Goal: Task Accomplishment & Management: Manage account settings

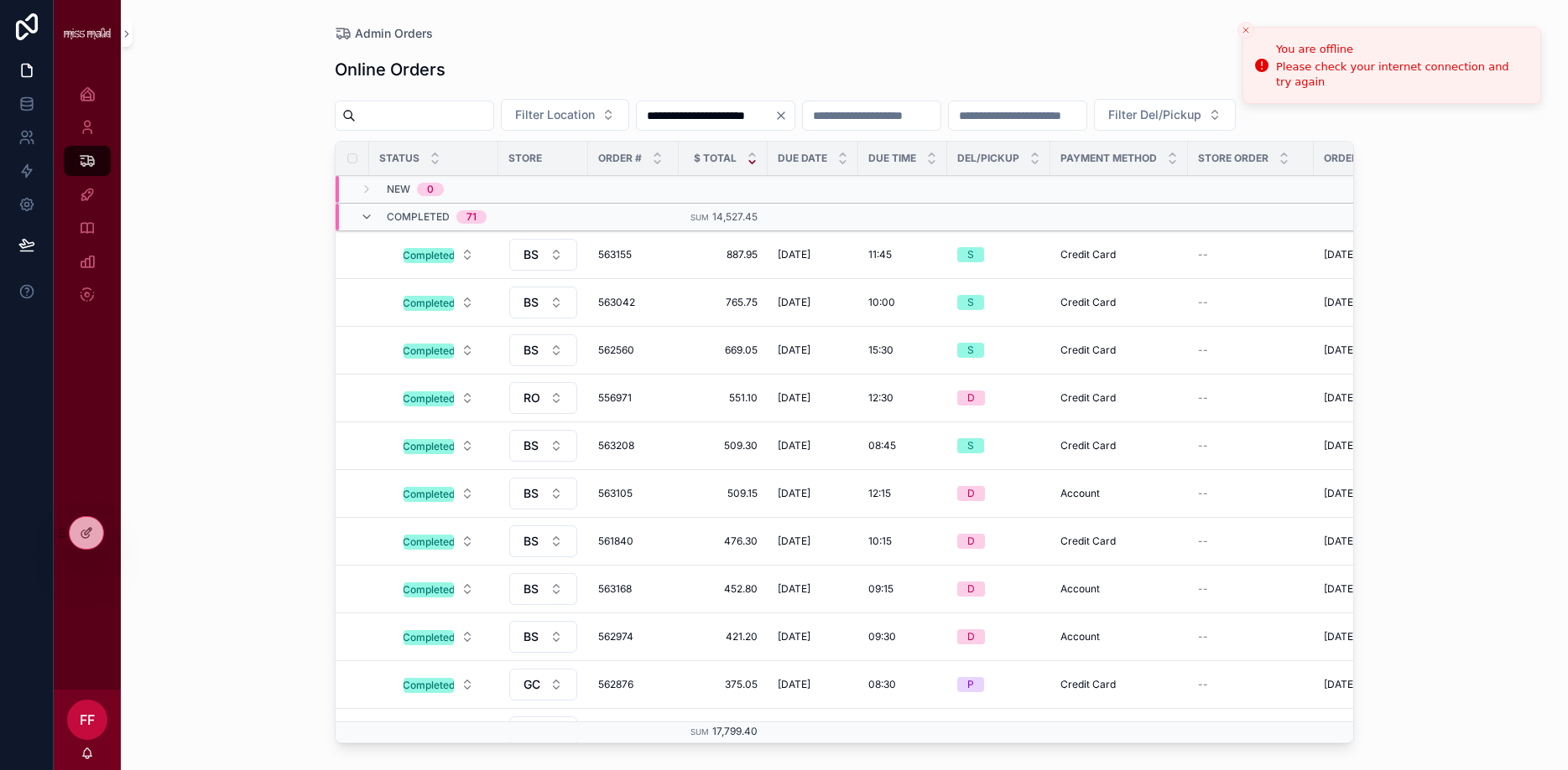
click at [365, 224] on icon "scrollable content" at bounding box center [367, 217] width 14 height 14
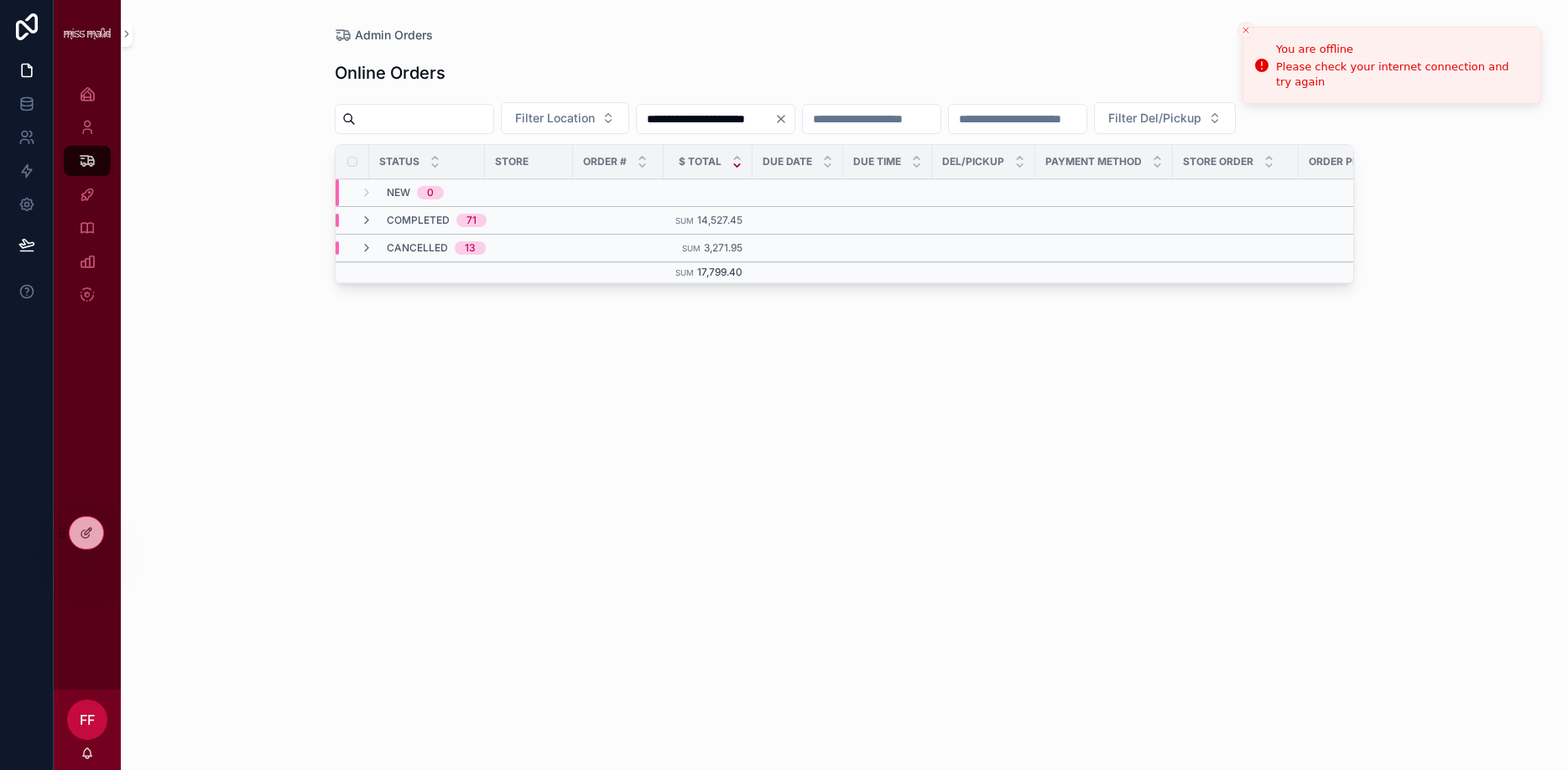
click at [774, 113] on input "**********" at bounding box center [705, 119] width 137 height 24
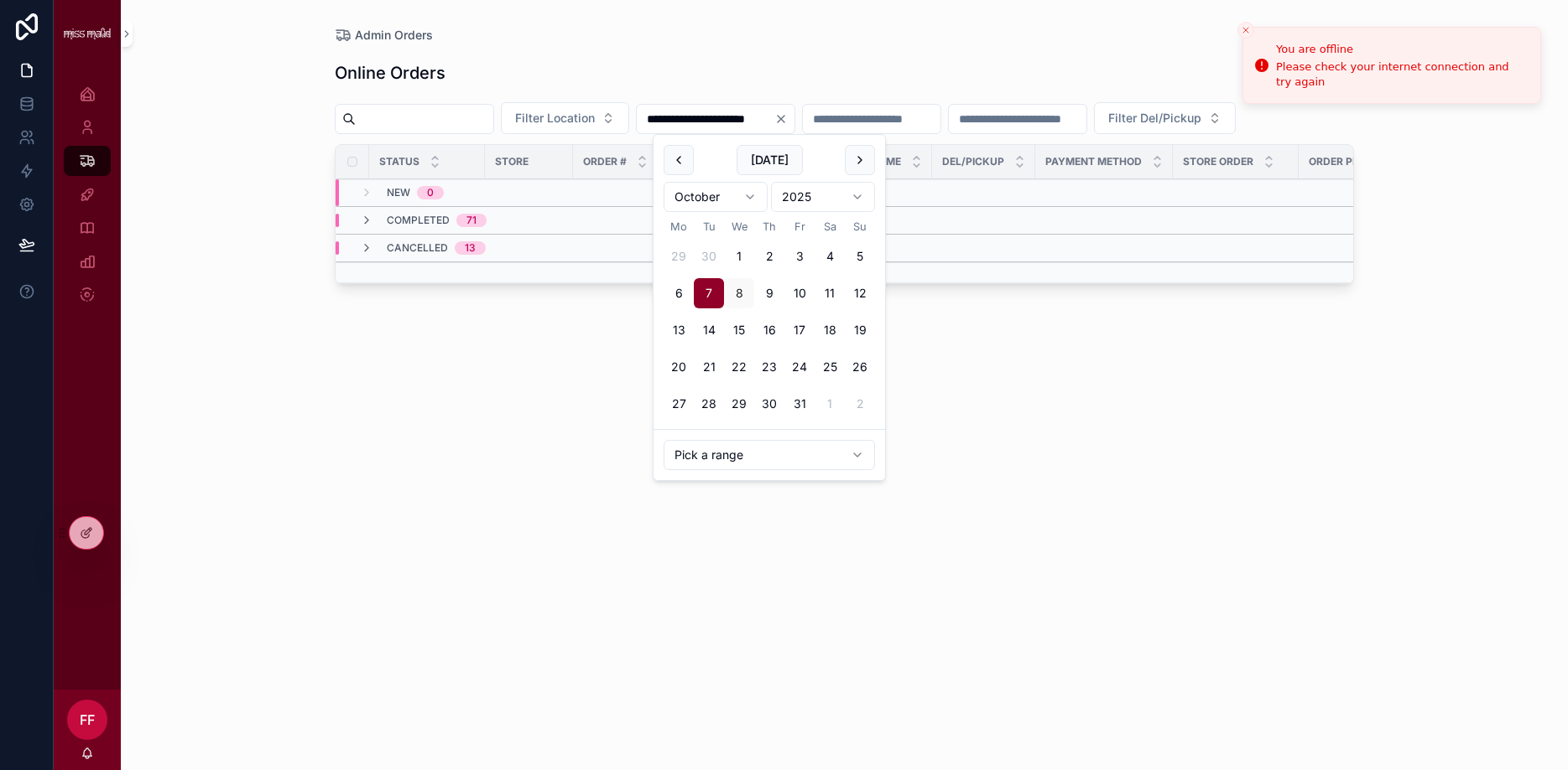
click at [735, 290] on button "8" at bounding box center [739, 294] width 31 height 30
click at [738, 291] on button "8" at bounding box center [739, 294] width 31 height 30
type input "**********"
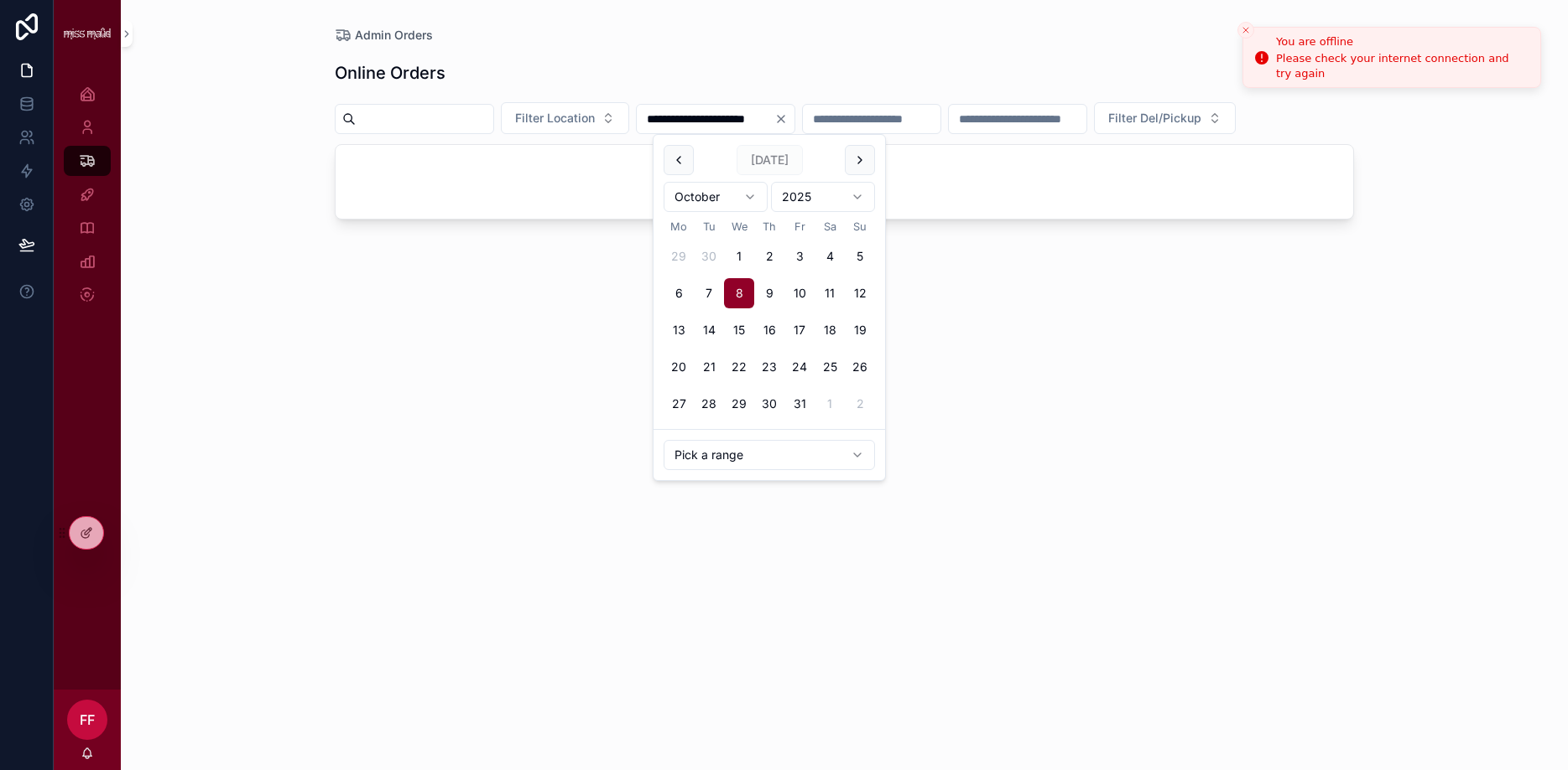
click at [1239, 30] on button "Close toast" at bounding box center [1246, 30] width 17 height 17
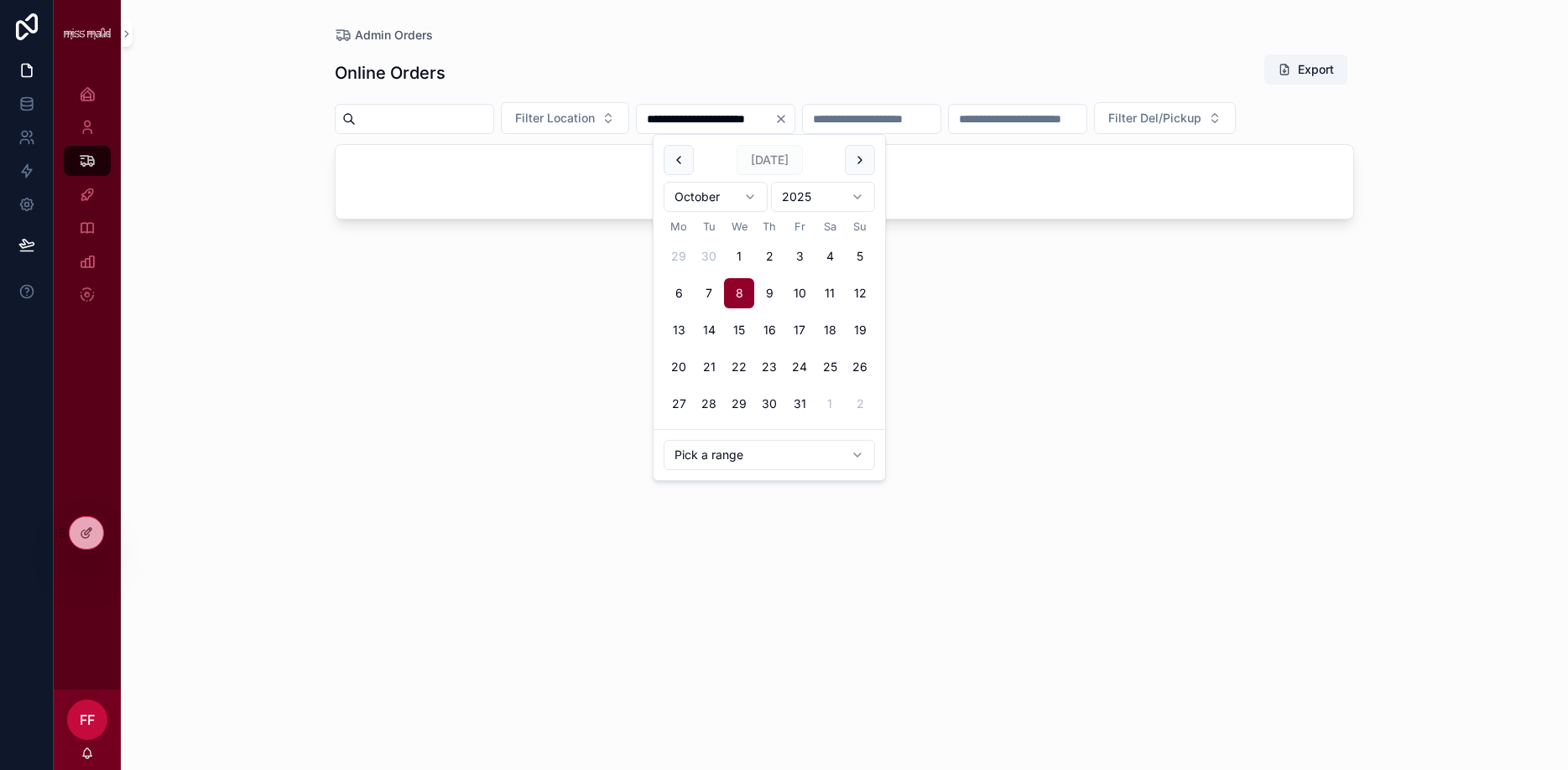
click at [1242, 30] on div "Admin Orders" at bounding box center [844, 36] width 1019 height 17
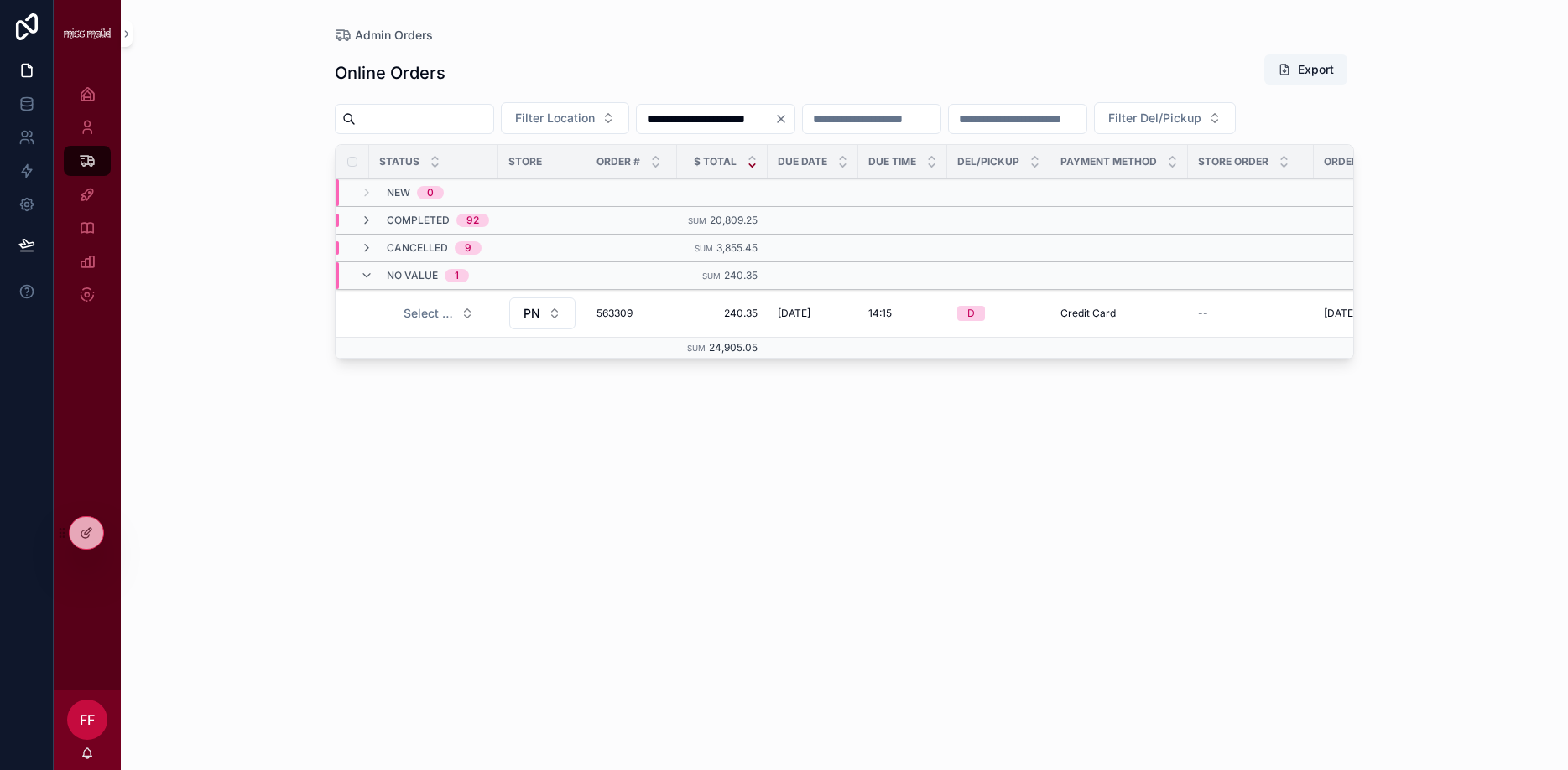
click at [787, 118] on icon "Clear" at bounding box center [781, 119] width 14 height 14
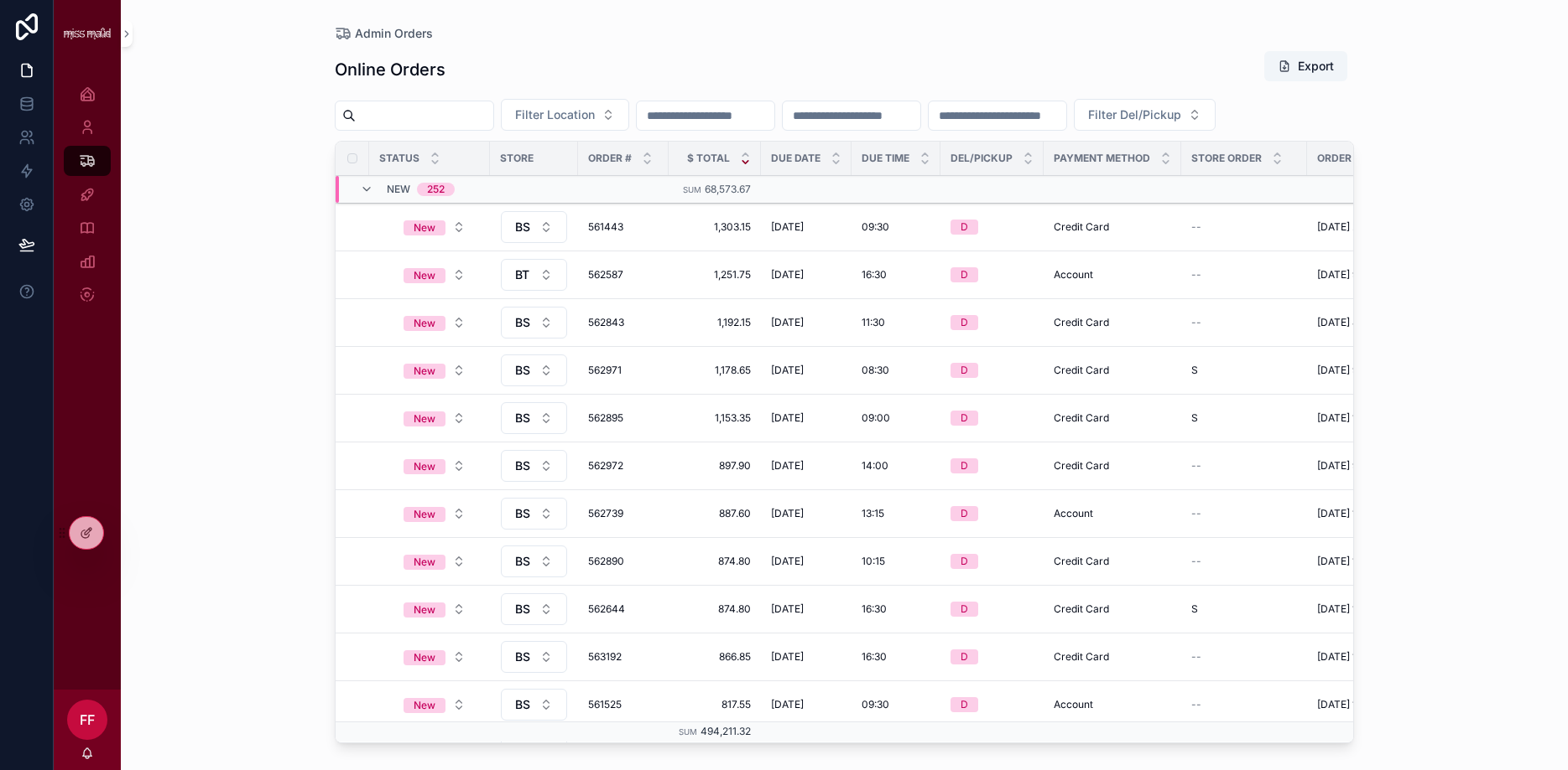
click at [369, 197] on icon "scrollable content" at bounding box center [367, 190] width 14 height 14
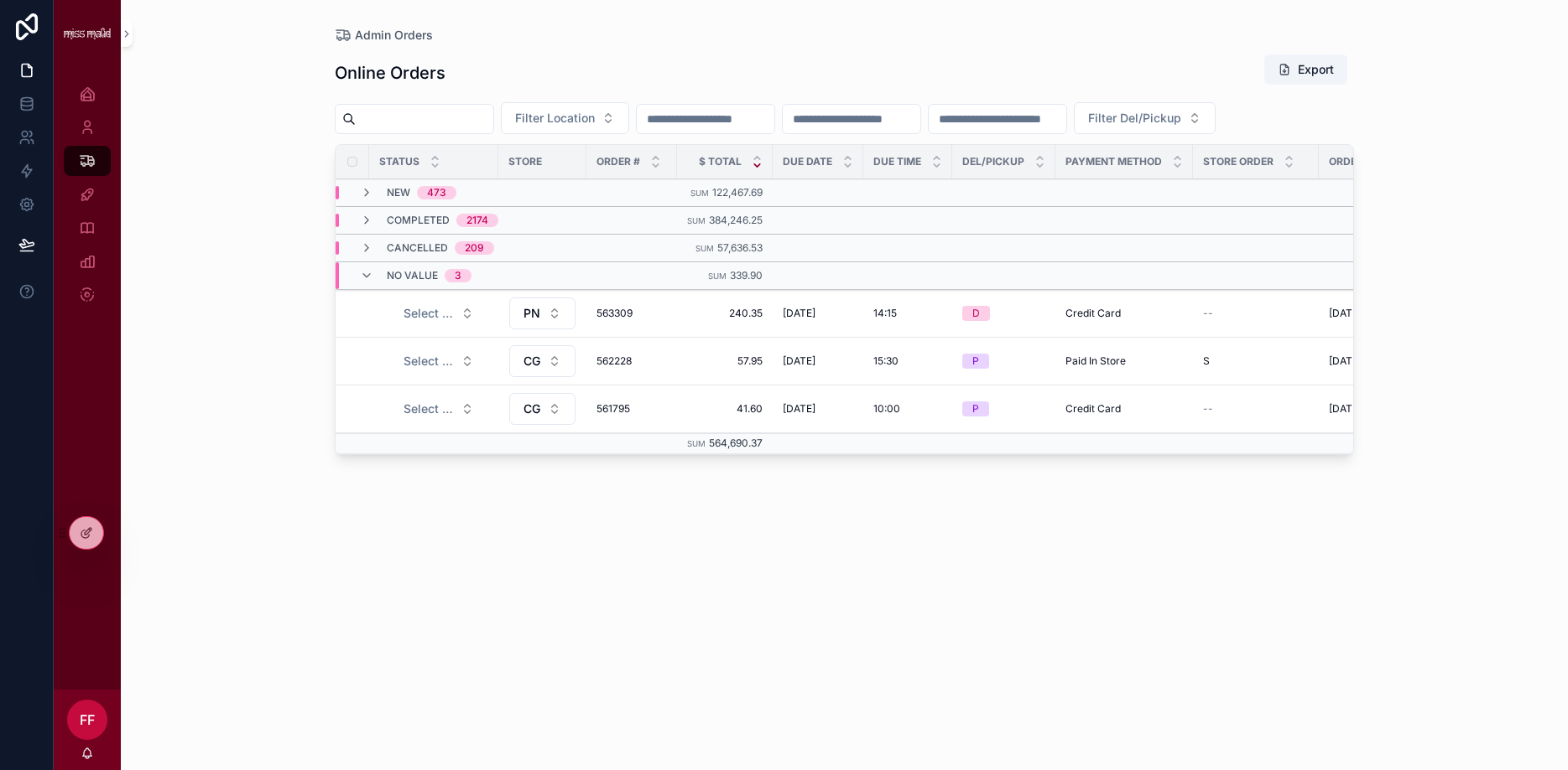
click at [437, 329] on button "Select a Status" at bounding box center [438, 313] width 97 height 30
click at [413, 444] on div "Completed" at bounding box center [438, 444] width 233 height 25
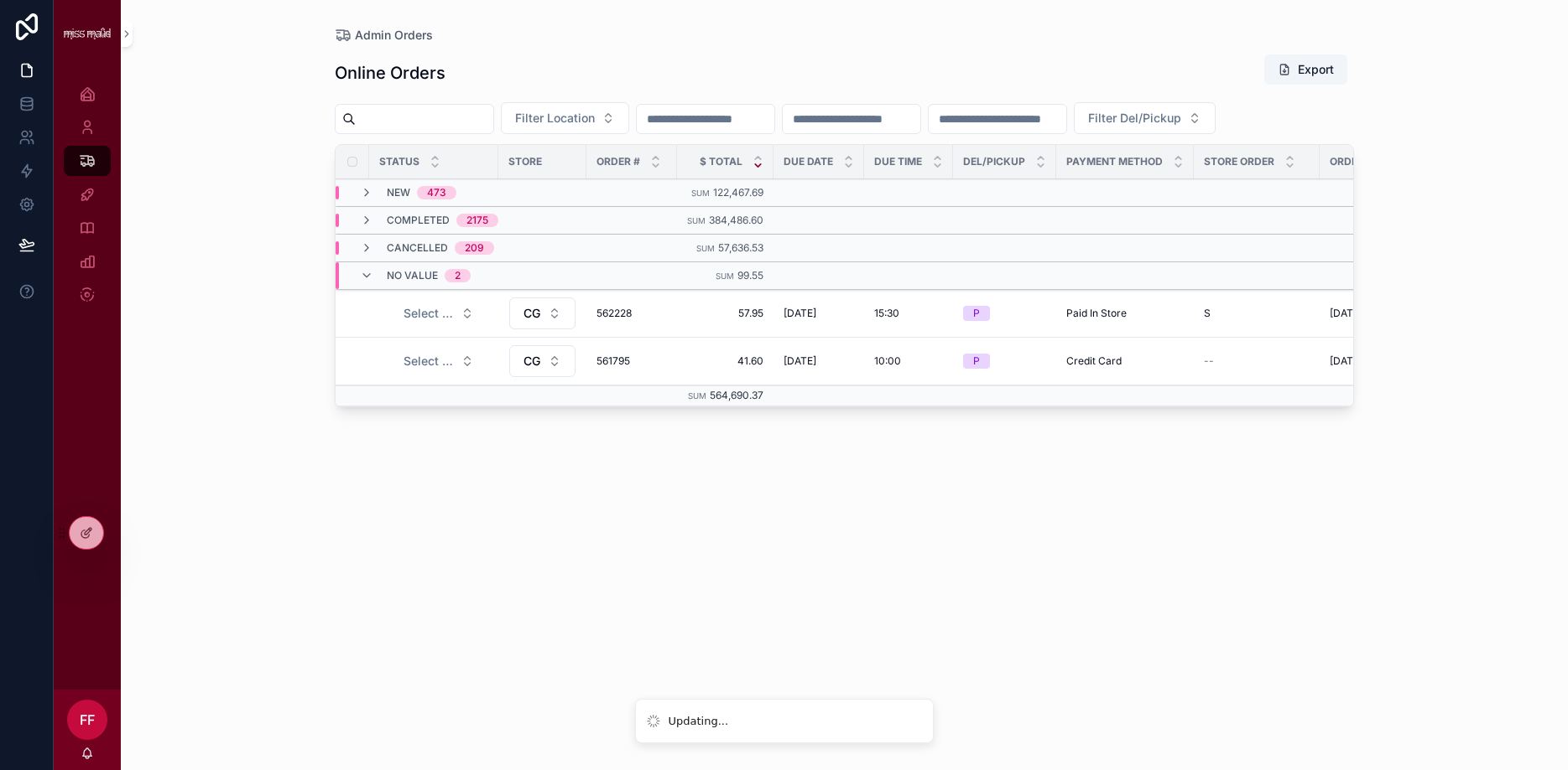
click at [450, 322] on span "Select a Status" at bounding box center [428, 313] width 50 height 17
click at [418, 446] on div "Completed" at bounding box center [438, 444] width 233 height 25
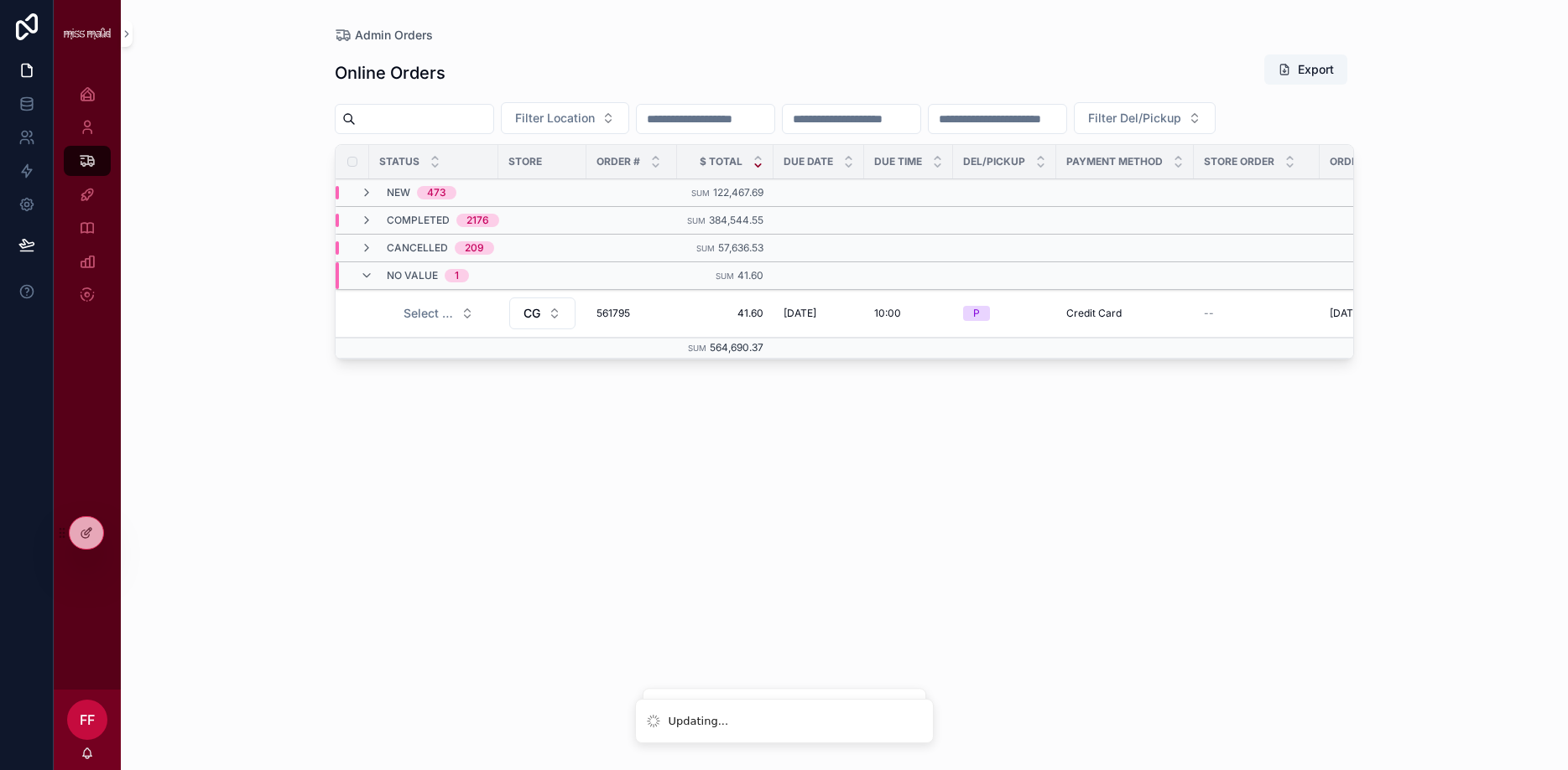
click at [448, 322] on span "Select a Status" at bounding box center [428, 313] width 50 height 17
click at [406, 445] on div "Completed" at bounding box center [438, 444] width 233 height 25
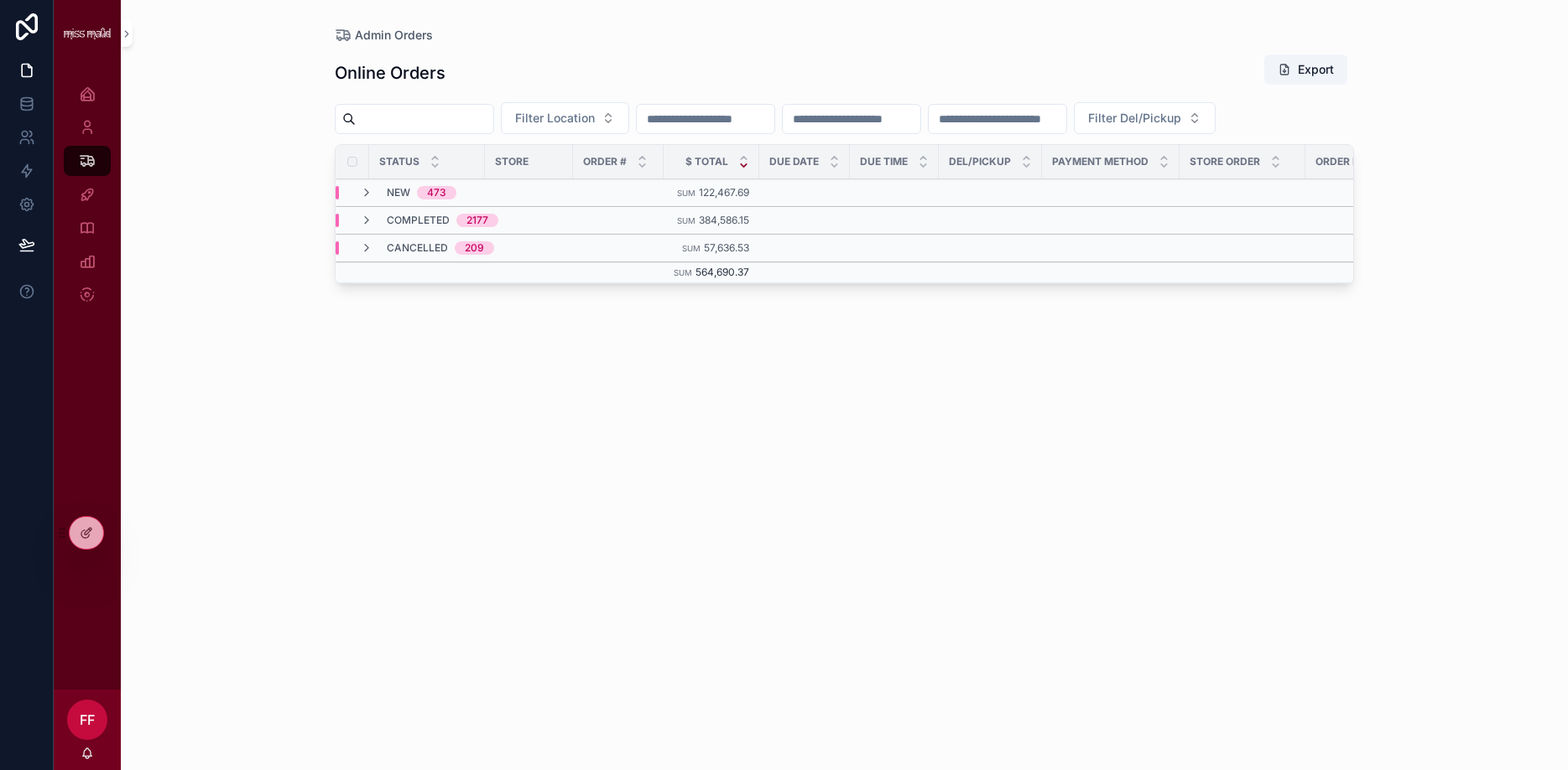
click at [764, 131] on div "scrollable content" at bounding box center [705, 119] width 139 height 30
click at [765, 122] on input "scrollable content" at bounding box center [705, 119] width 137 height 24
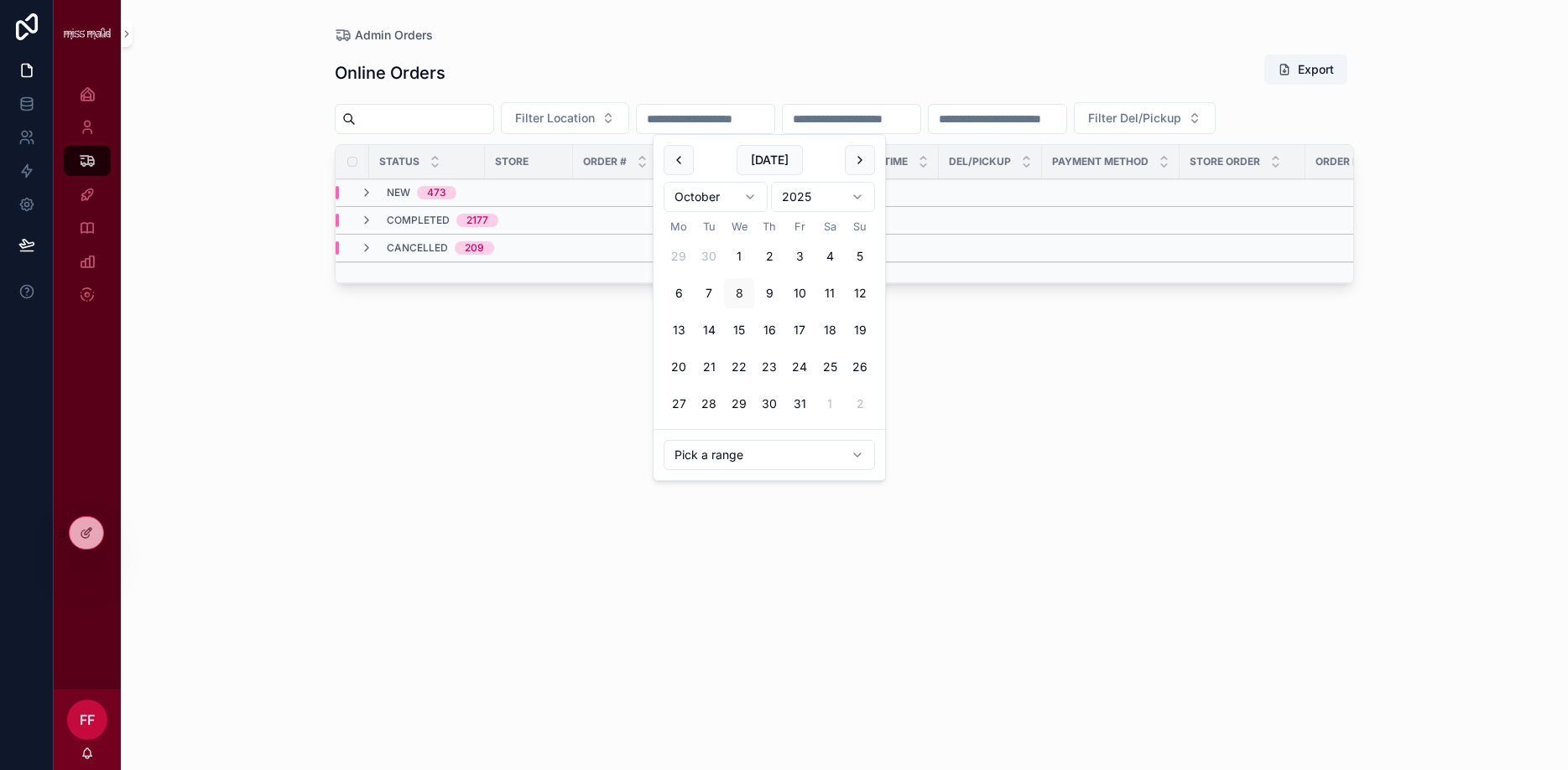
click at [772, 161] on button "[DATE]" at bounding box center [770, 160] width 66 height 30
click at [769, 284] on button "9" at bounding box center [770, 294] width 31 height 30
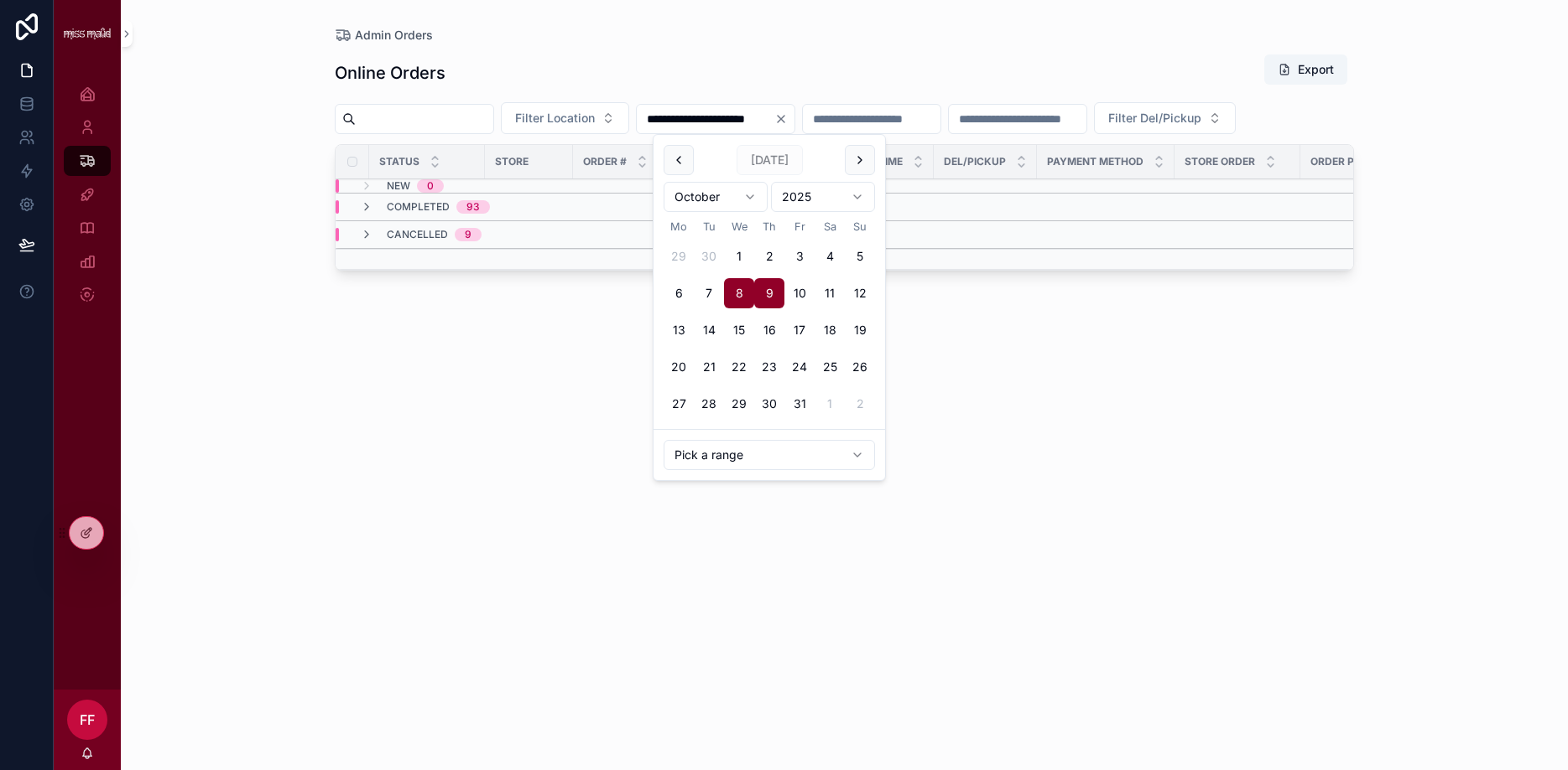
click at [770, 290] on button "9" at bounding box center [770, 294] width 31 height 30
type input "**********"
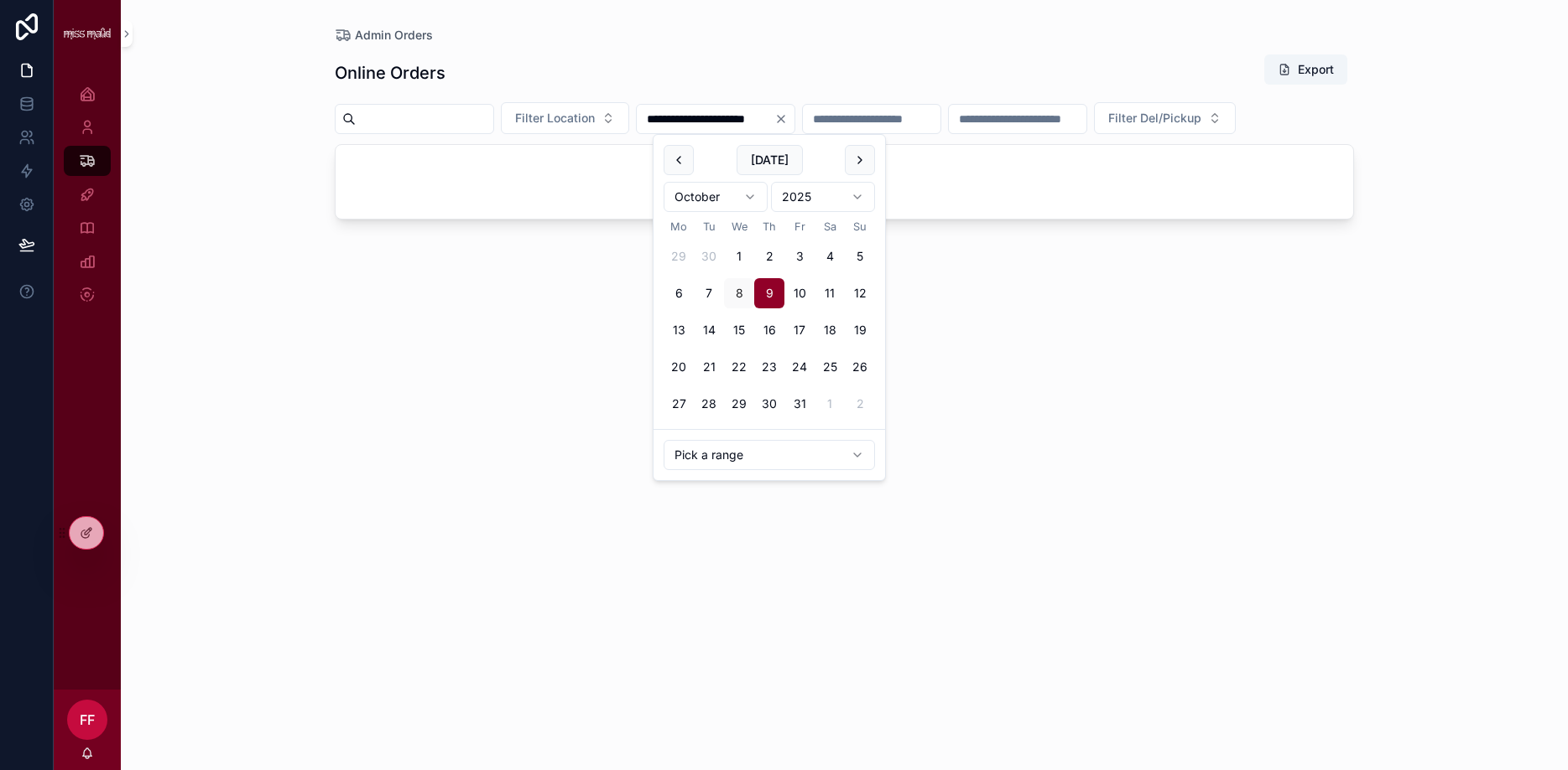
click at [1460, 68] on div "**********" at bounding box center [844, 385] width 1447 height 770
